Goal: Task Accomplishment & Management: Use online tool/utility

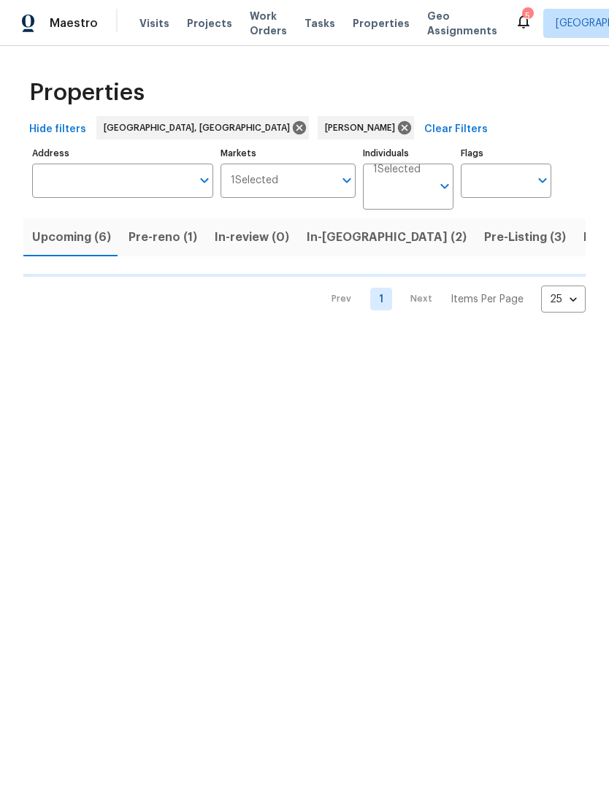
click at [575, 245] on button "Listed (7)" at bounding box center [611, 237] width 72 height 38
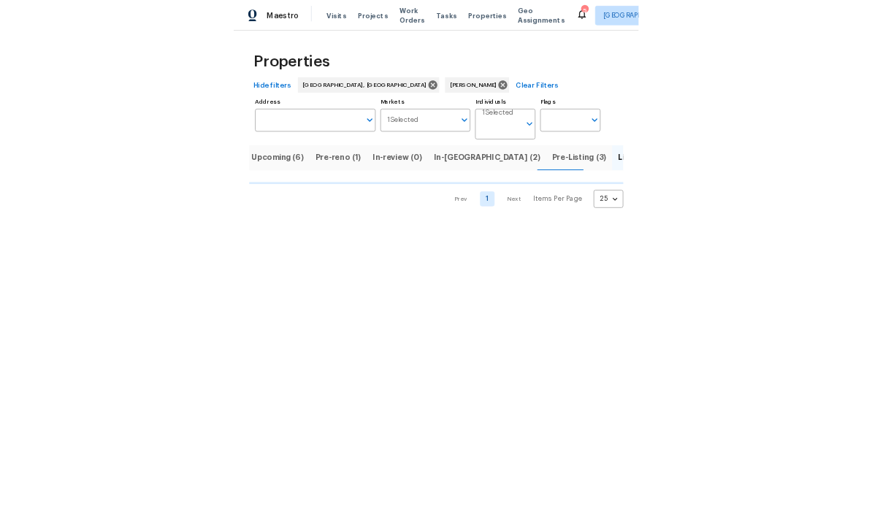
scroll to position [0, 18]
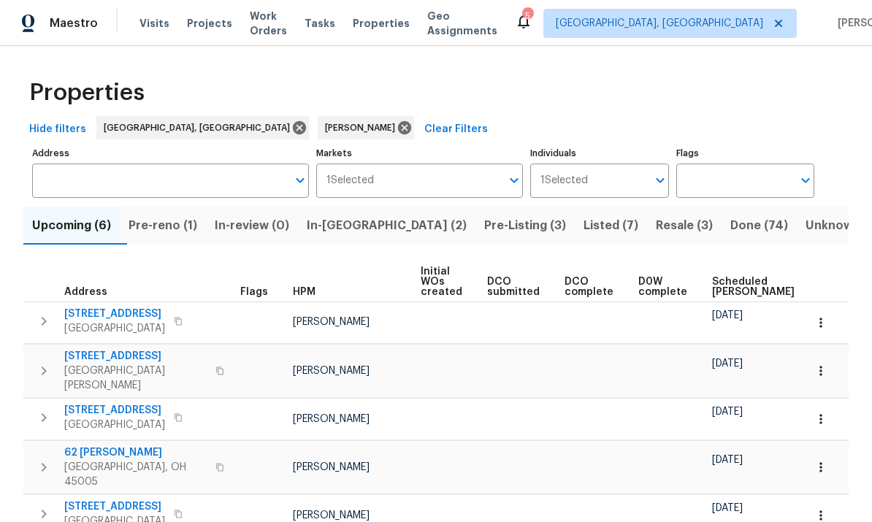
click at [656, 225] on span "Resale (3)" at bounding box center [684, 225] width 57 height 20
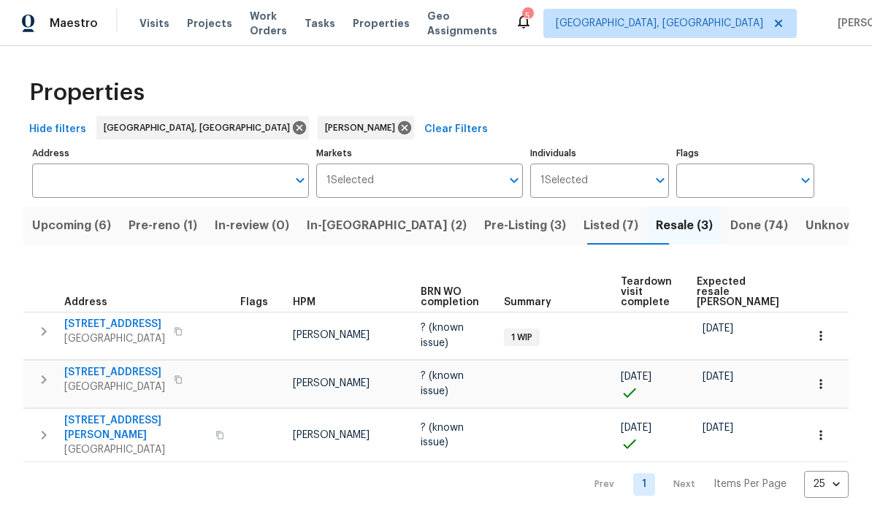
click at [583, 220] on span "Listed (7)" at bounding box center [610, 225] width 55 height 20
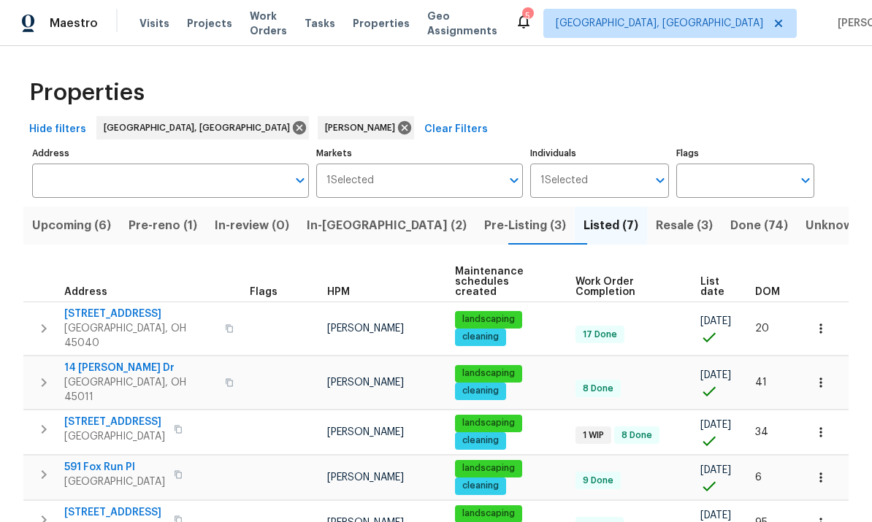
click at [824, 321] on icon "button" at bounding box center [820, 328] width 15 height 15
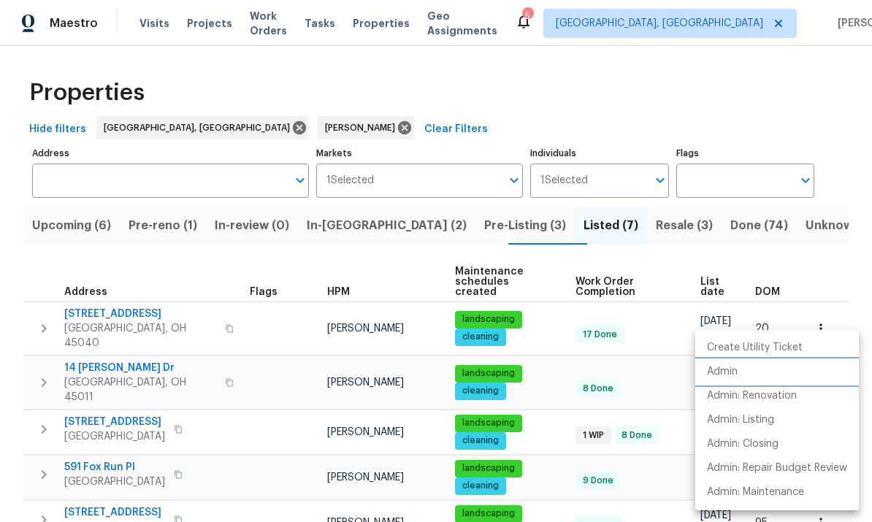
click at [731, 372] on p "Admin" at bounding box center [722, 371] width 31 height 15
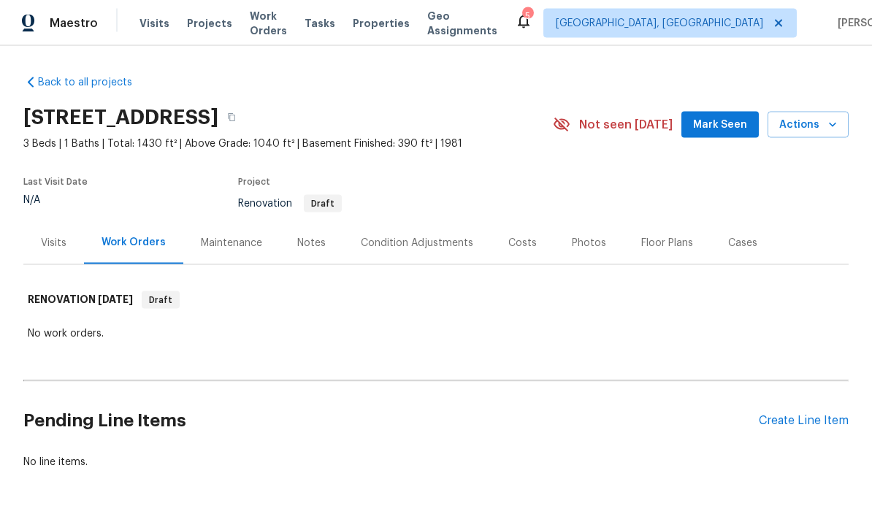
click at [786, 126] on span "Actions" at bounding box center [808, 125] width 58 height 18
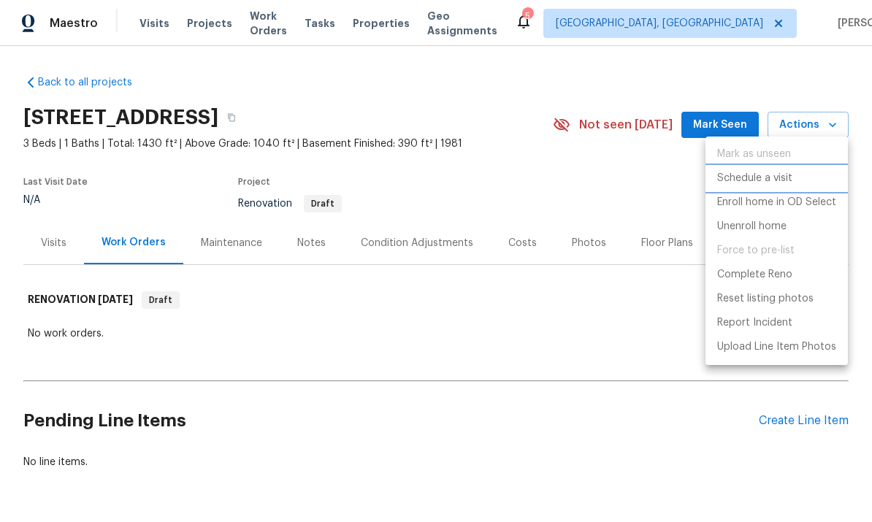
click at [794, 173] on li "Schedule a visit" at bounding box center [776, 178] width 142 height 24
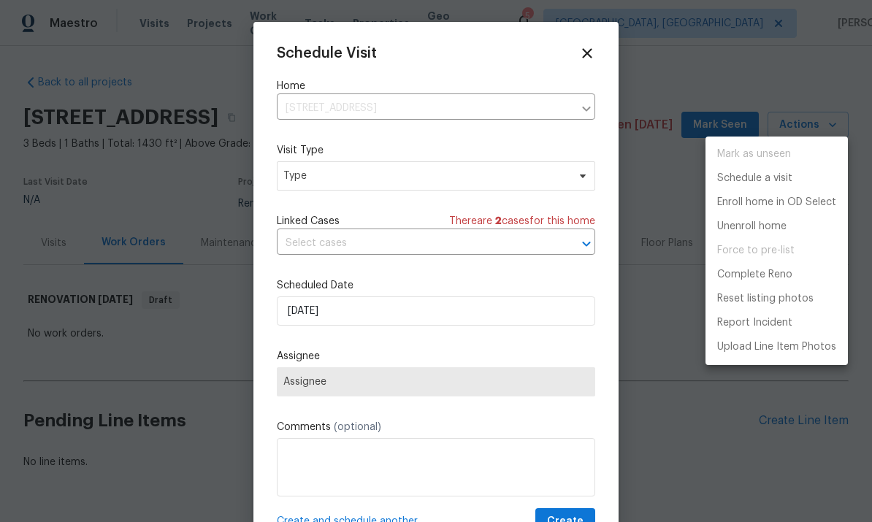
click at [431, 183] on div at bounding box center [436, 261] width 872 height 522
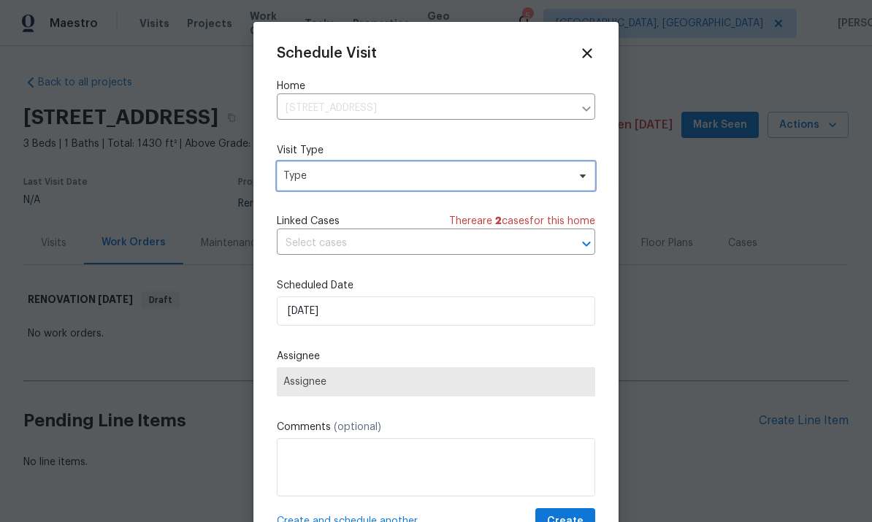
click at [435, 182] on span "Type" at bounding box center [425, 176] width 284 height 15
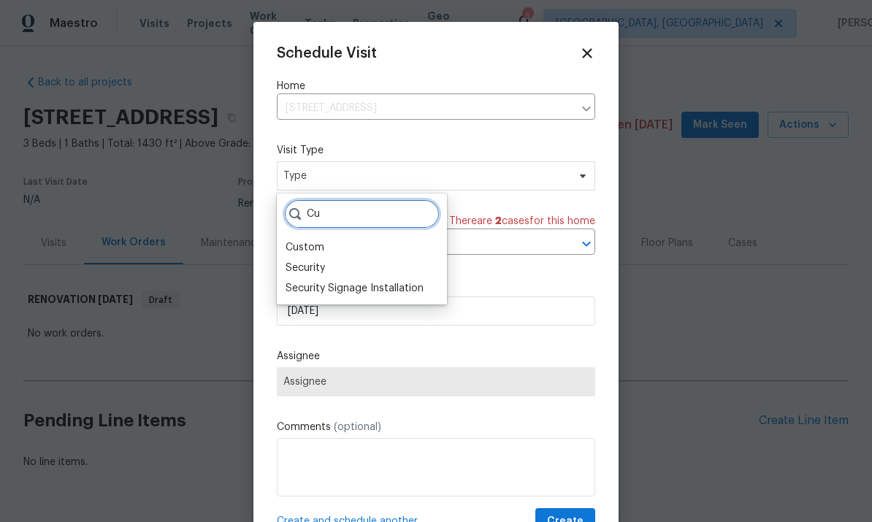
click at [380, 210] on input "Cu" at bounding box center [362, 213] width 156 height 29
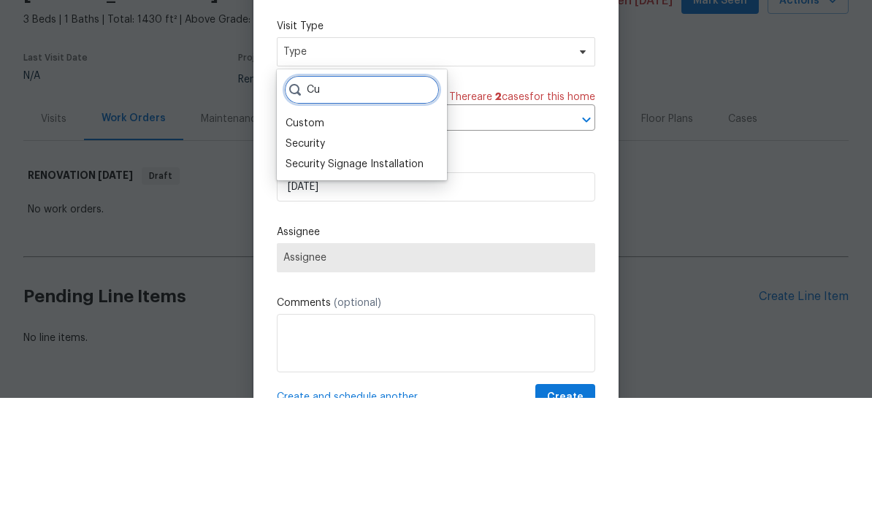
type input "C"
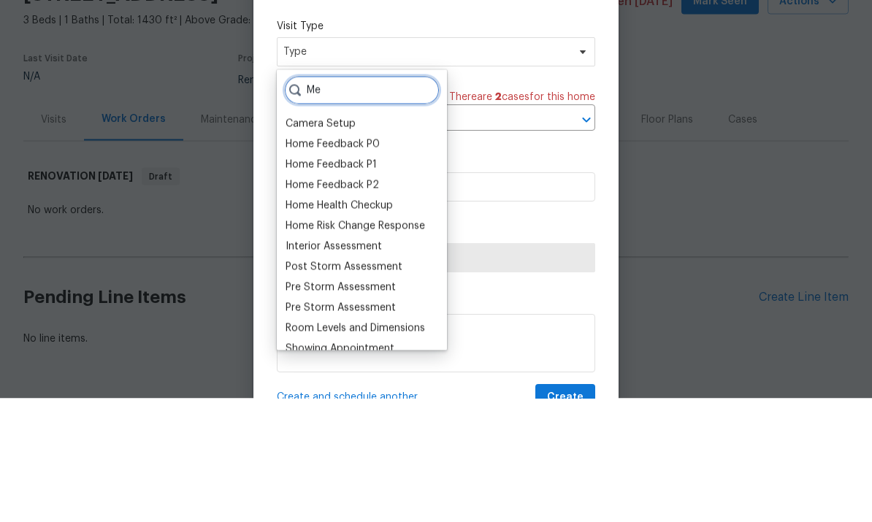
type input "M"
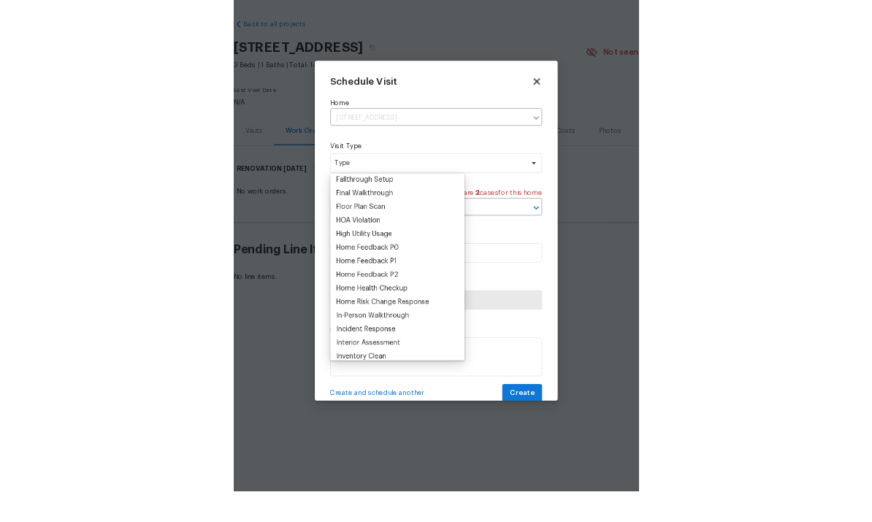
scroll to position [353, 0]
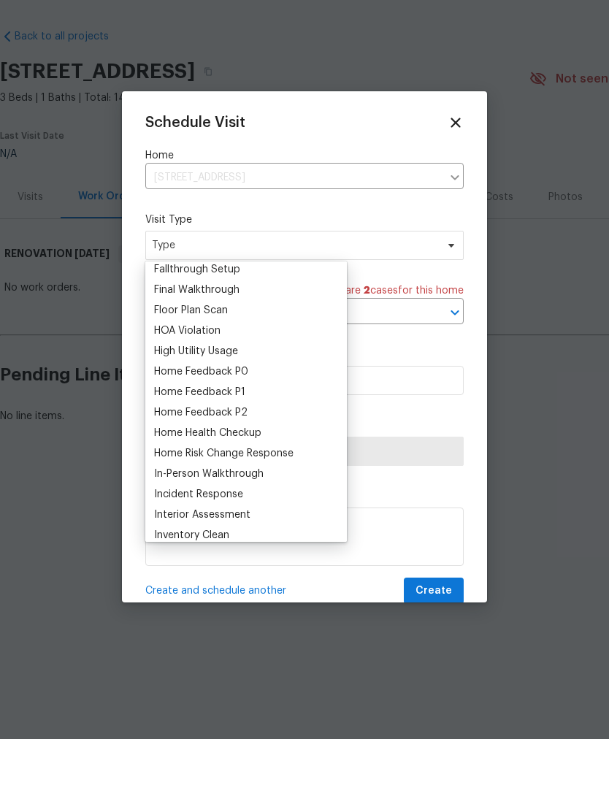
click at [262, 346] on div "Floor Plan Scan" at bounding box center [246, 356] width 193 height 20
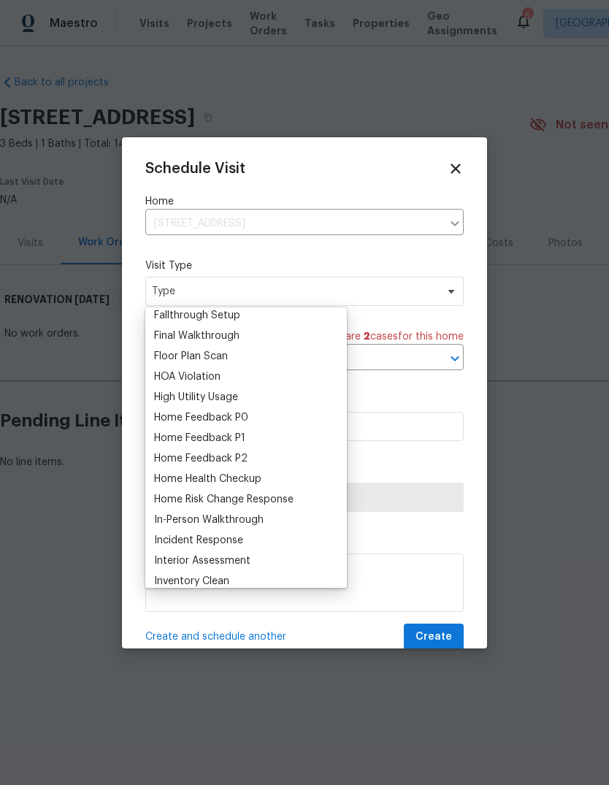
click at [213, 357] on div "Floor Plan Scan" at bounding box center [191, 356] width 74 height 15
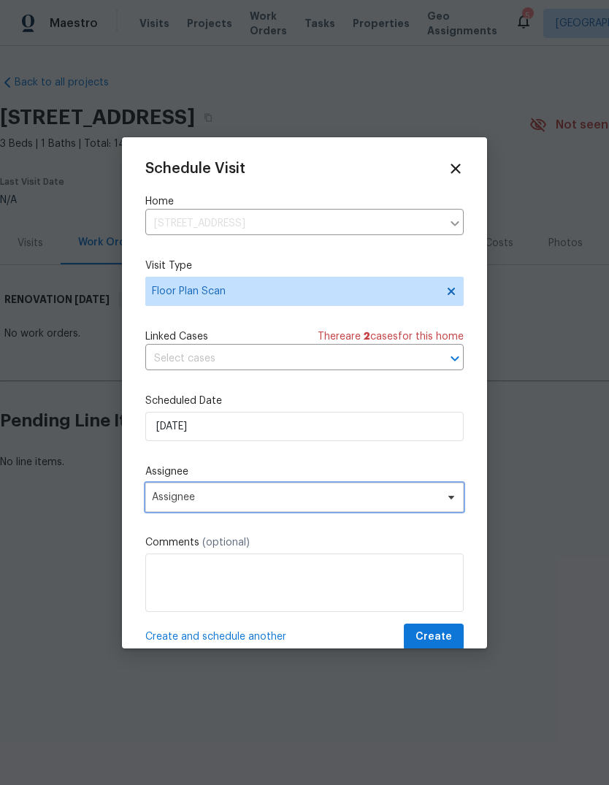
click at [270, 503] on span "Assignee" at bounding box center [295, 497] width 286 height 12
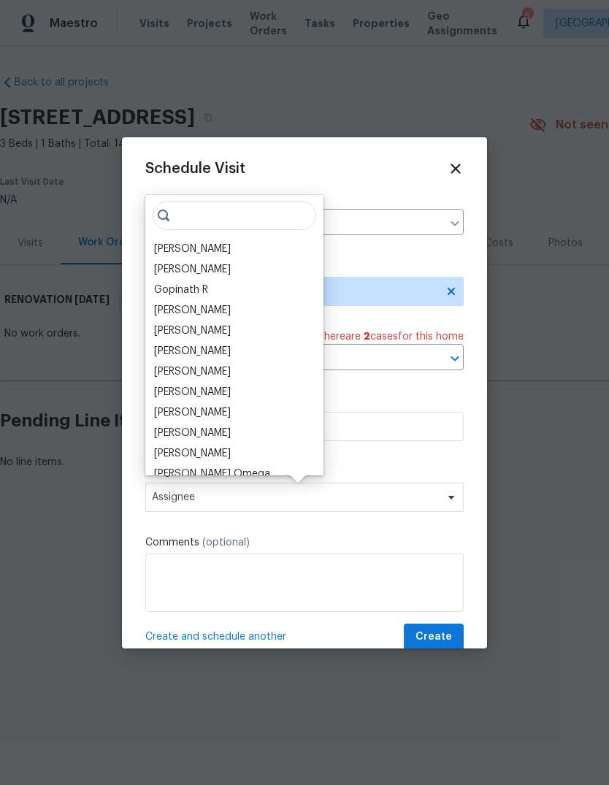
click at [221, 243] on div "[PERSON_NAME]" at bounding box center [234, 249] width 169 height 20
click at [228, 256] on div "[PERSON_NAME]" at bounding box center [234, 249] width 169 height 20
click at [213, 246] on div "[PERSON_NAME]" at bounding box center [234, 249] width 169 height 20
click at [190, 245] on div "[PERSON_NAME]" at bounding box center [192, 249] width 77 height 15
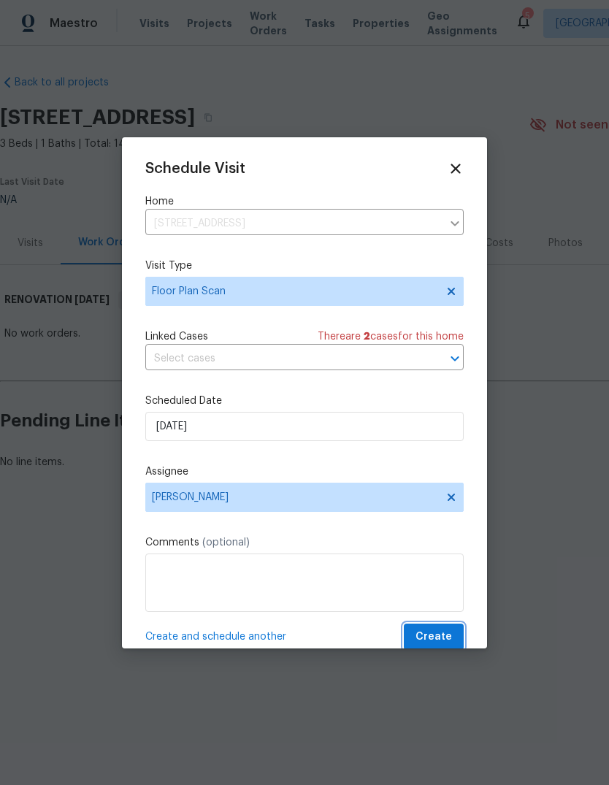
click at [443, 521] on span "Create" at bounding box center [433, 637] width 37 height 18
